Goal: Information Seeking & Learning: Find specific page/section

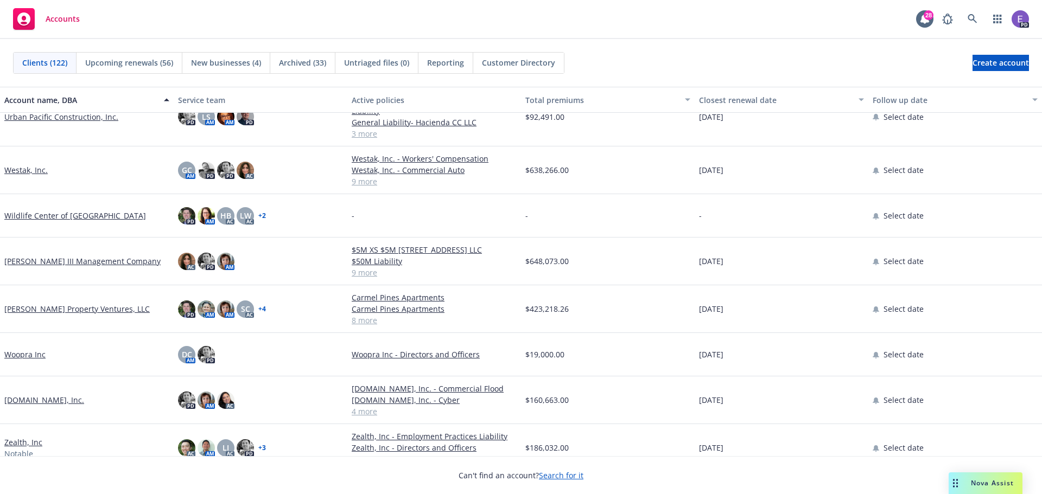
scroll to position [4991, 0]
click at [42, 312] on link "[PERSON_NAME] Property Ventures, LLC" at bounding box center [76, 308] width 145 height 11
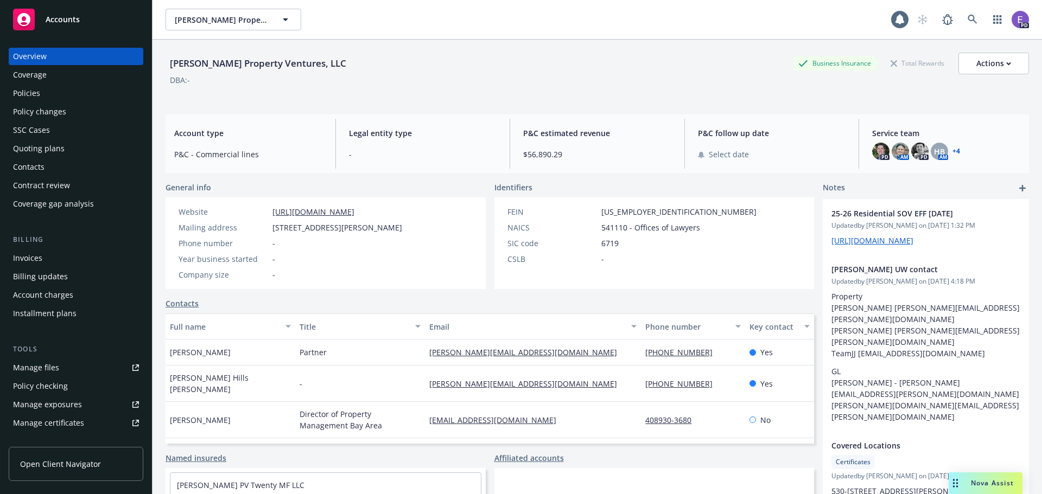
click at [28, 91] on div "Policies" at bounding box center [26, 93] width 27 height 17
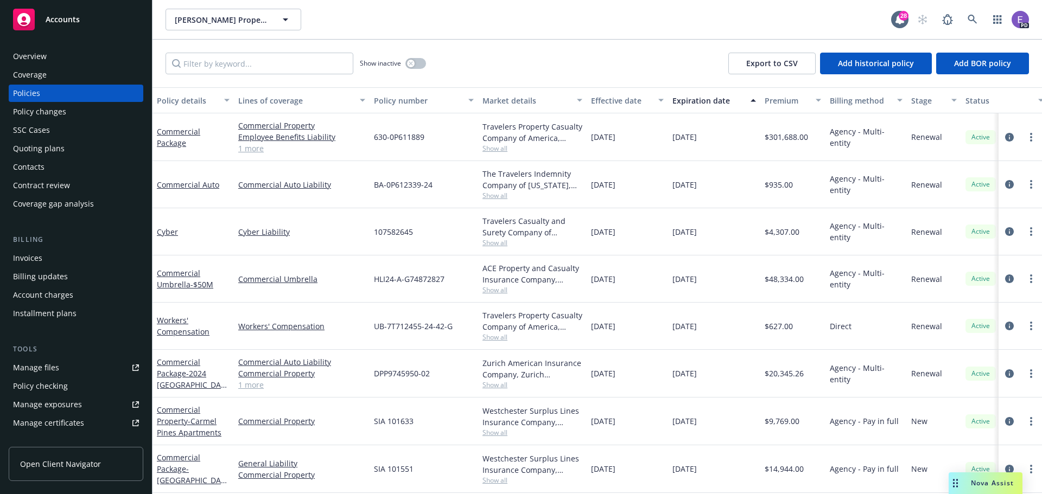
click at [55, 15] on span "Accounts" at bounding box center [63, 19] width 34 height 9
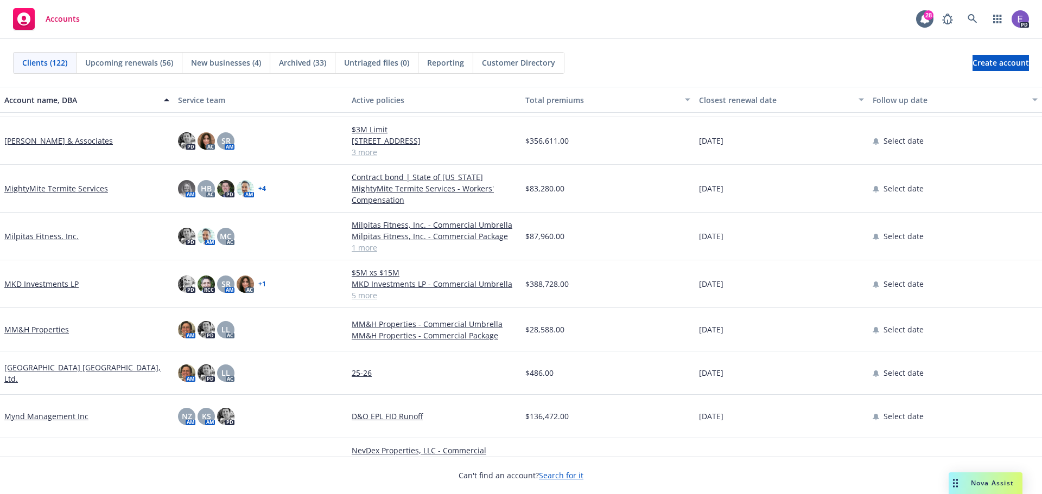
scroll to position [2985, 0]
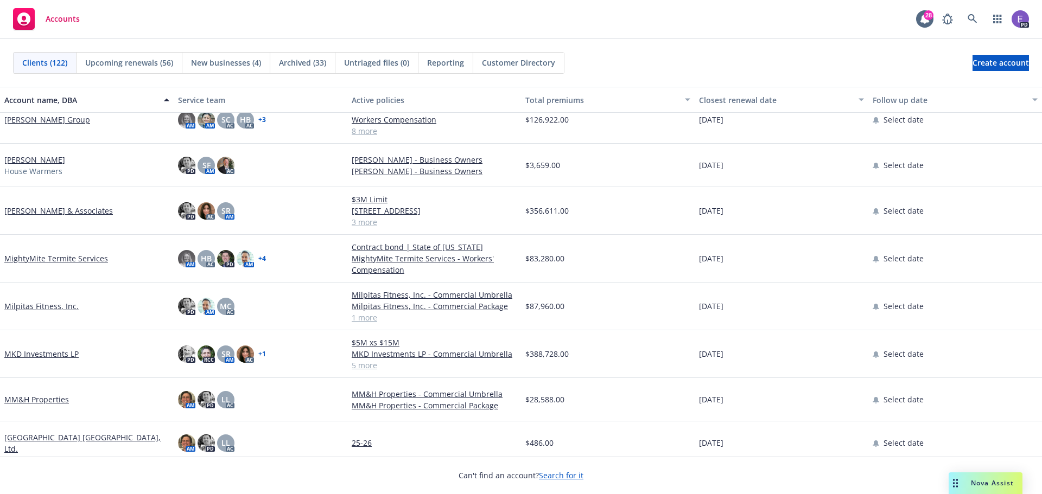
click at [46, 205] on link "[PERSON_NAME] & Associates" at bounding box center [58, 210] width 109 height 11
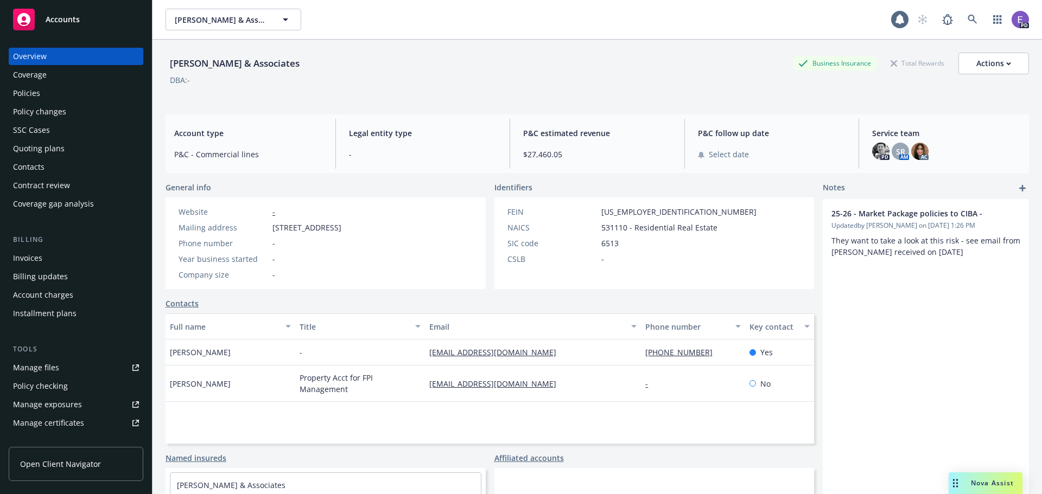
click at [22, 98] on div "Policies" at bounding box center [26, 93] width 27 height 17
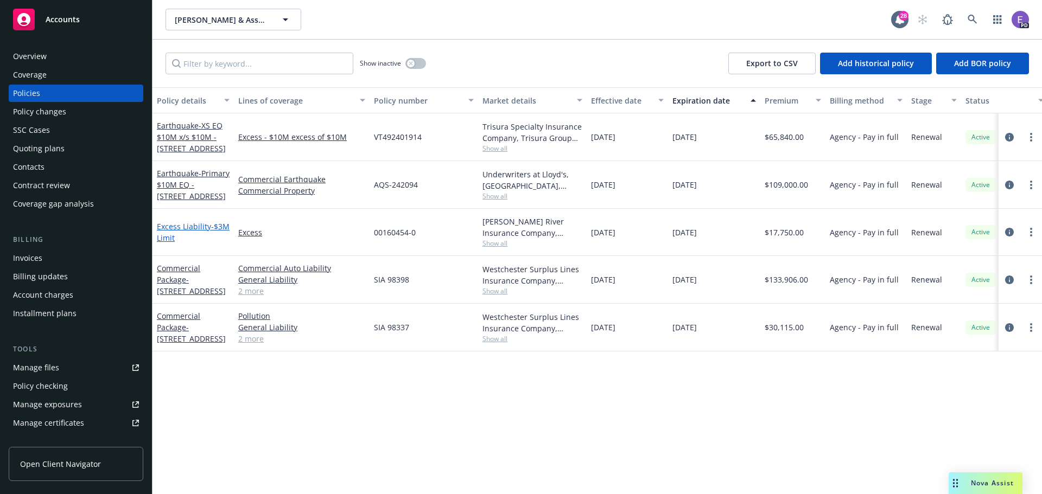
click at [177, 236] on span "- $3M Limit" at bounding box center [193, 232] width 73 height 22
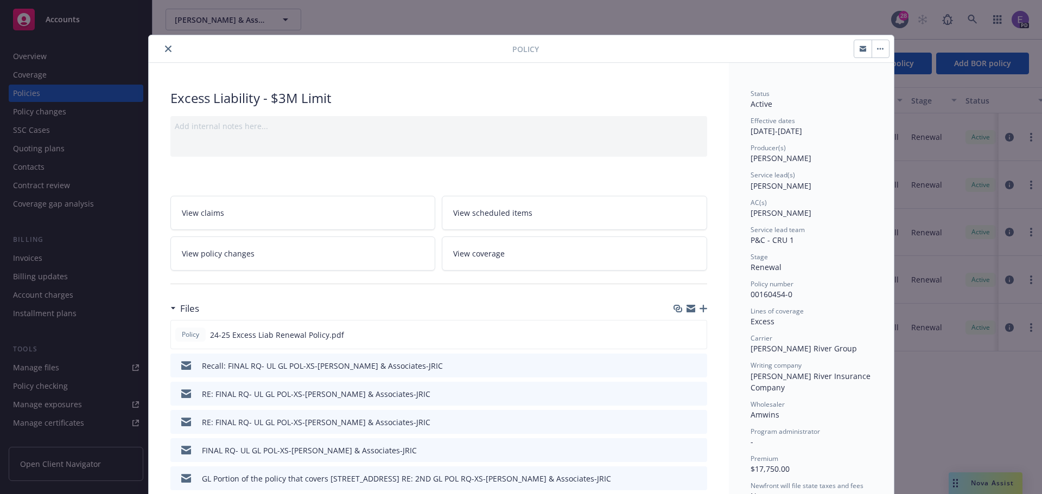
drag, startPoint x: 163, startPoint y: 50, endPoint x: 138, endPoint y: 59, distance: 26.1
click at [165, 50] on icon "close" at bounding box center [168, 49] width 7 height 7
